Goal: Transaction & Acquisition: Purchase product/service

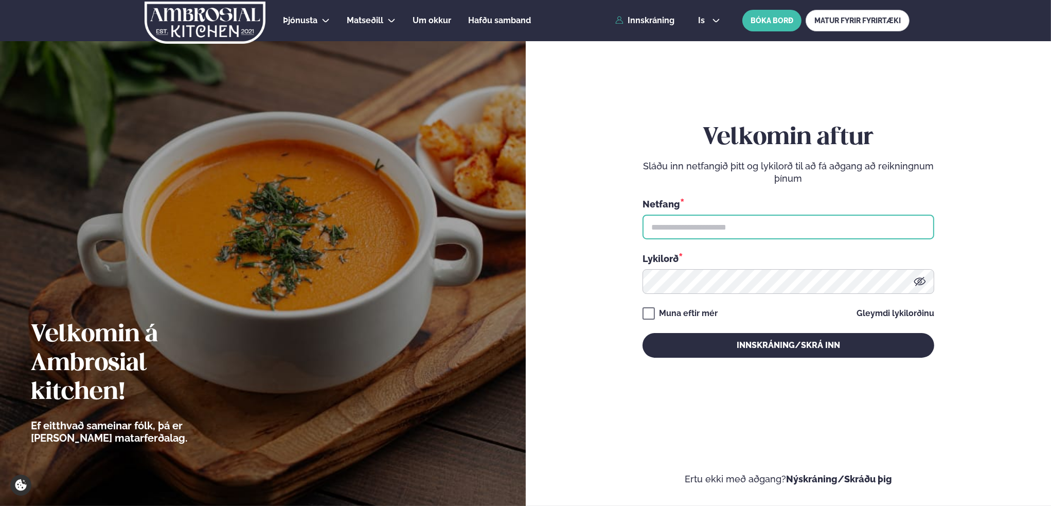
click at [684, 225] on input "text" at bounding box center [789, 227] width 292 height 25
type input "**********"
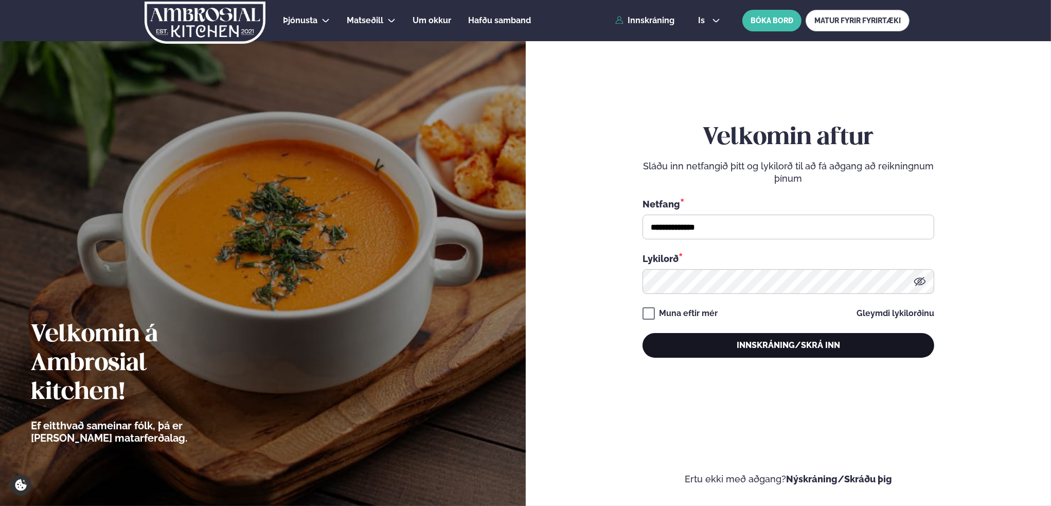
click at [793, 347] on button "Innskráning/Skrá inn" at bounding box center [789, 345] width 292 height 25
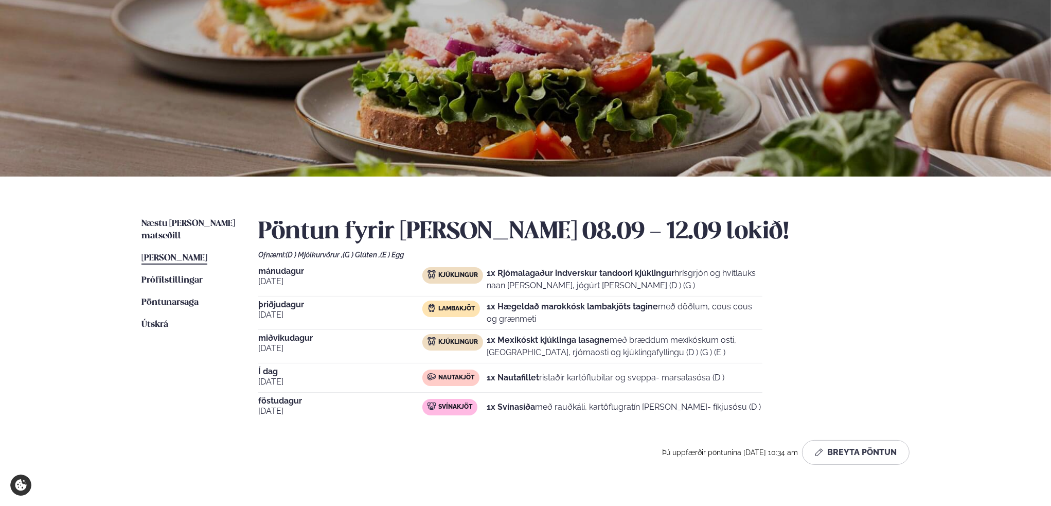
scroll to position [51, 0]
drag, startPoint x: 511, startPoint y: 376, endPoint x: 683, endPoint y: 378, distance: 171.8
click at [672, 377] on p "1x Nautafillet ristaðir kartöflubitar og sveppa- marsalasósa (D )" at bounding box center [606, 377] width 238 height 12
click at [687, 378] on p "1x Nautafillet ristaðir kartöflubitar og sveppa- marsalasósa (D )" at bounding box center [606, 377] width 238 height 12
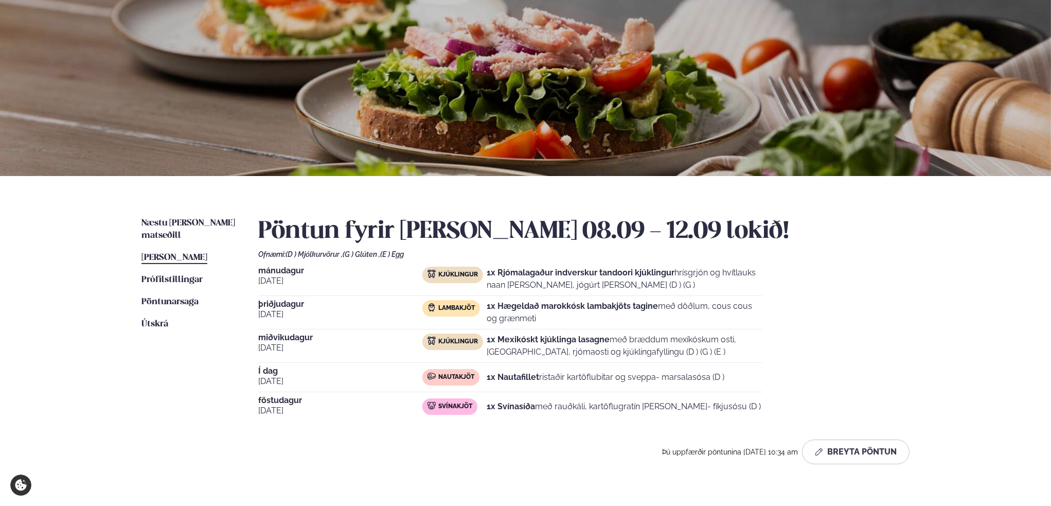
click at [658, 377] on p "1x Nautafillet ristaðir kartöflubitar og sveppa- marsalasósa (D )" at bounding box center [606, 377] width 238 height 12
click at [683, 377] on p "1x Nautafillet ristaðir kartöflubitar og sveppa- marsalasósa (D )" at bounding box center [606, 377] width 238 height 12
click at [675, 375] on p "1x Nautafillet ristaðir kartöflubitar og sveppa- marsalasósa (D )" at bounding box center [606, 377] width 238 height 12
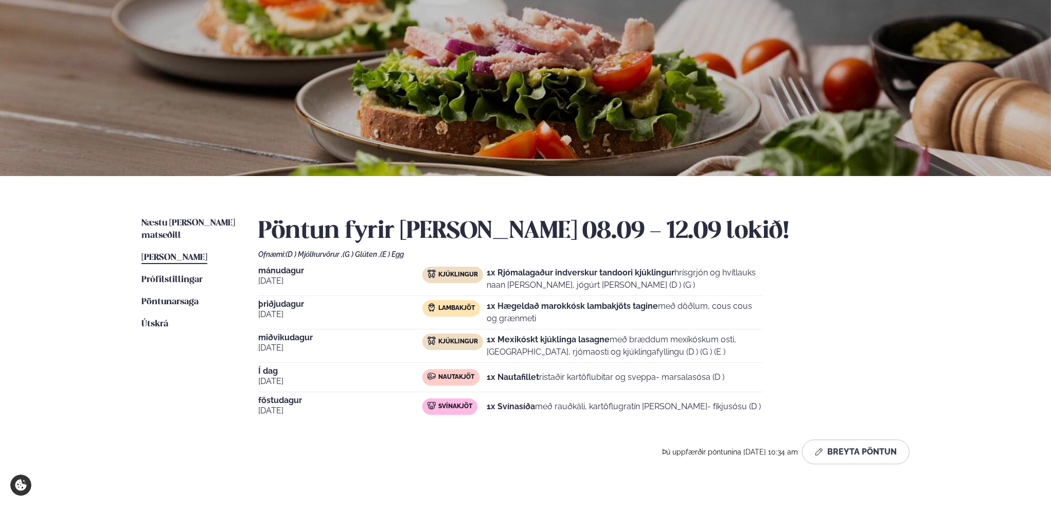
click at [675, 375] on p "1x Nautafillet ristaðir kartöflubitar og sveppa- marsalasósa (D )" at bounding box center [606, 377] width 238 height 12
click at [666, 374] on p "1x Nautafillet ristaðir kartöflubitar og sveppa- marsalasósa (D )" at bounding box center [606, 377] width 238 height 12
drag, startPoint x: 540, startPoint y: 405, endPoint x: 728, endPoint y: 407, distance: 188.8
click at [728, 407] on div "Svínakjöt 1x Svínasíða með rauðkáli, kartöflugratín [PERSON_NAME]- fíkjusósu (D…" at bounding box center [592, 406] width 340 height 16
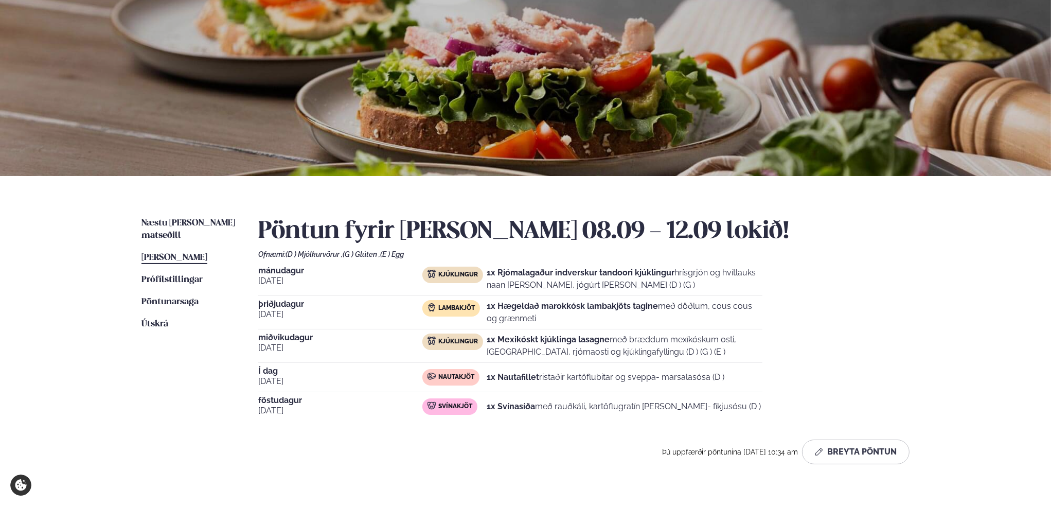
click at [746, 407] on div "Svínakjöt 1x Svínasíða með rauðkáli, kartöflugratín [PERSON_NAME]- fíkjusósu (D…" at bounding box center [592, 406] width 340 height 16
click at [564, 307] on strong "1x Hægeldað marokkósk lambakjöts tagine" at bounding box center [572, 306] width 171 height 10
click at [628, 306] on strong "1x Hægeldað marokkósk lambakjöts tagine" at bounding box center [572, 306] width 171 height 10
